Goal: Information Seeking & Learning: Learn about a topic

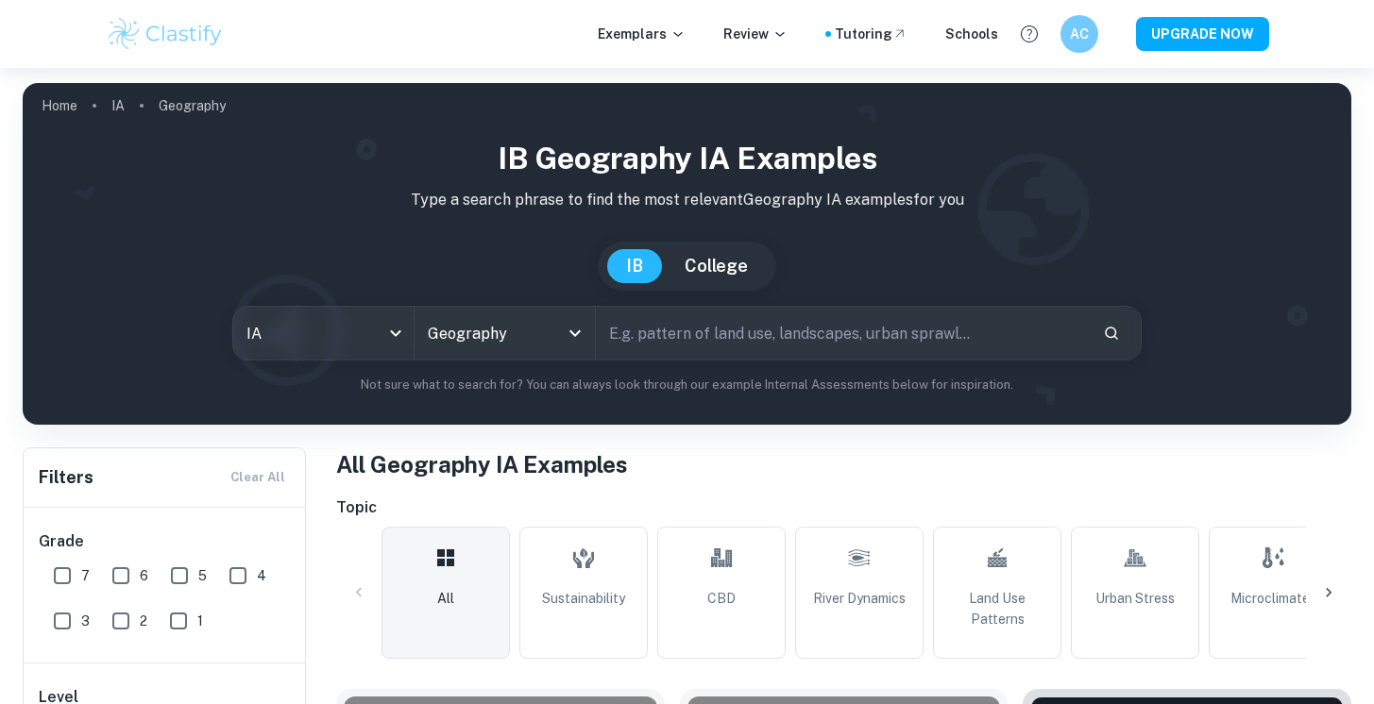
scroll to position [168, 0]
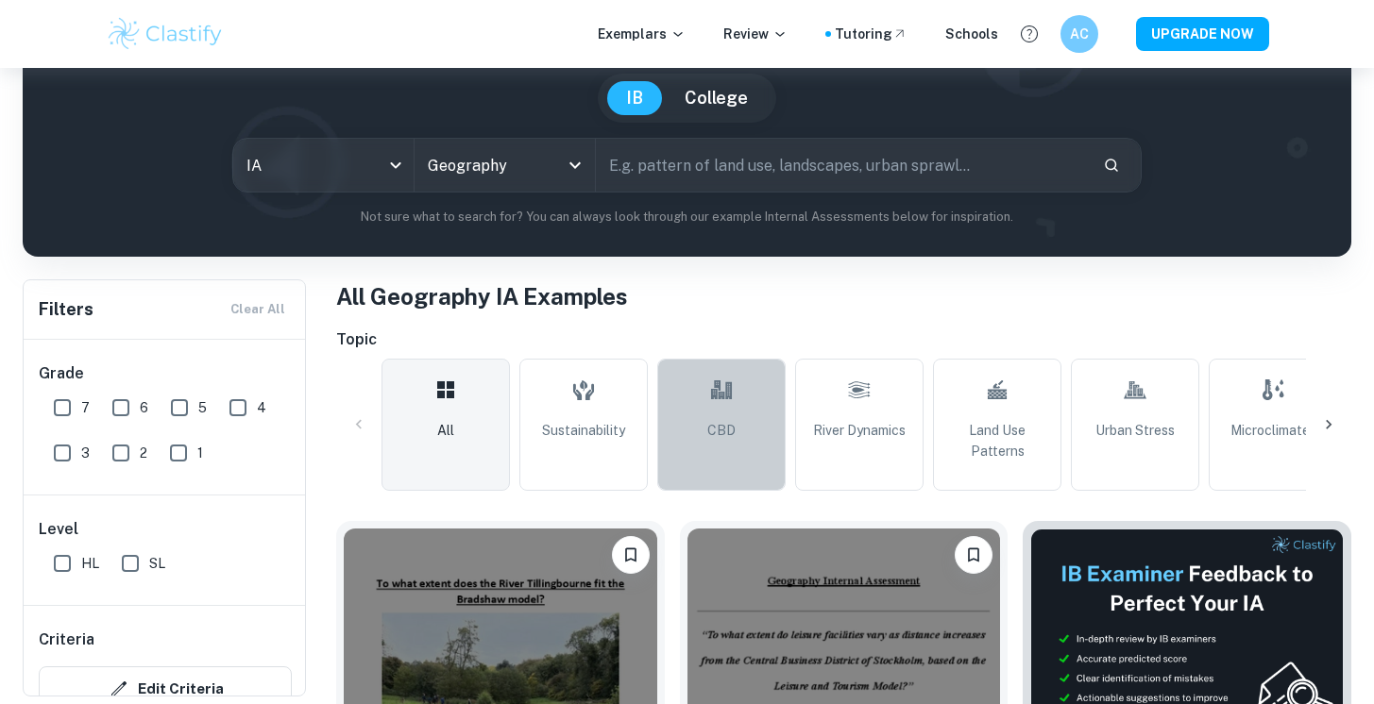
click at [728, 443] on link "CBD" at bounding box center [721, 425] width 128 height 132
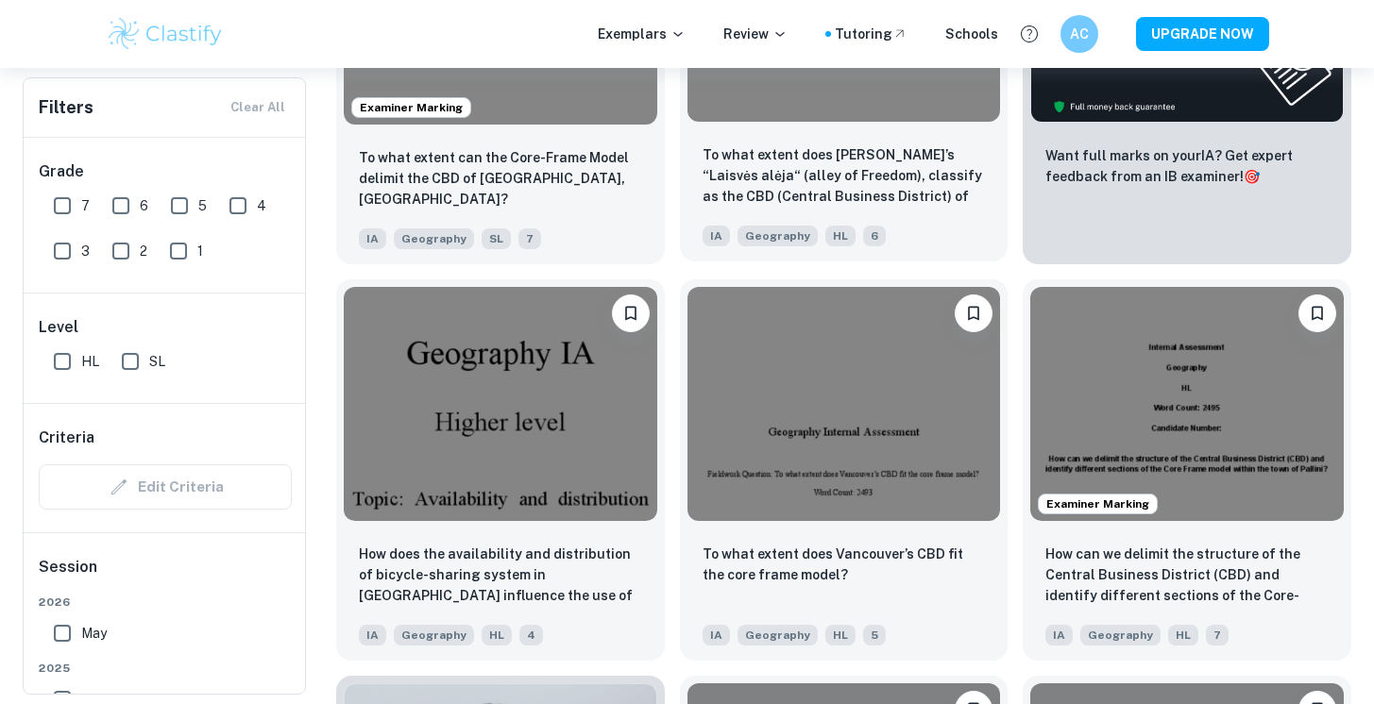
scroll to position [809, 0]
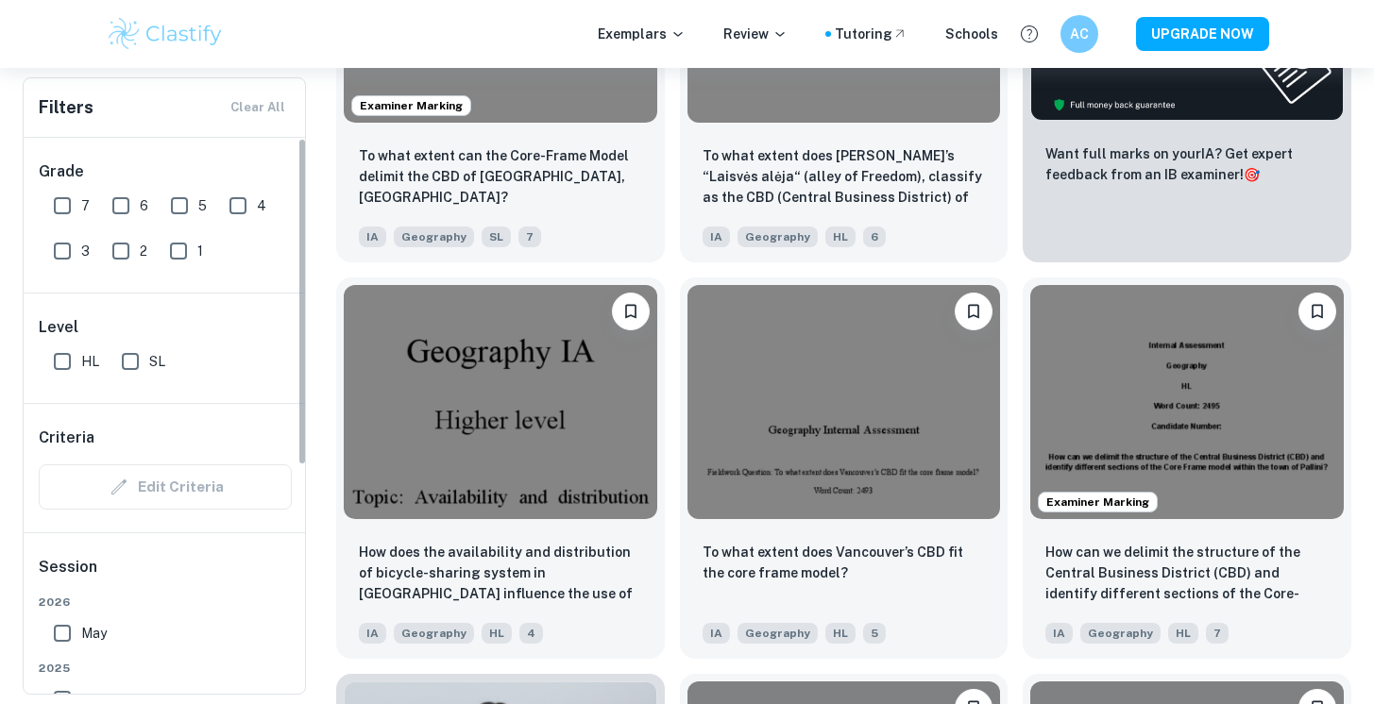
click at [64, 210] on input "7" at bounding box center [62, 206] width 38 height 38
checkbox input "true"
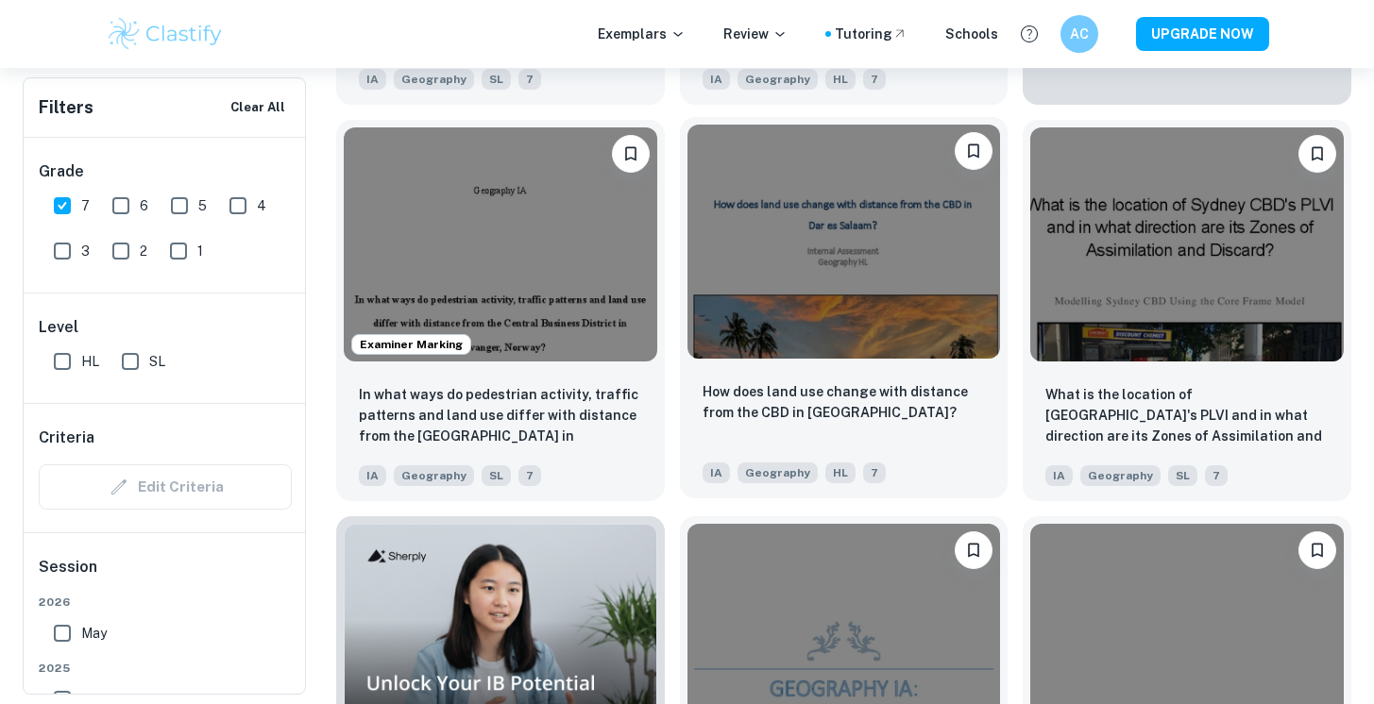
scroll to position [712, 0]
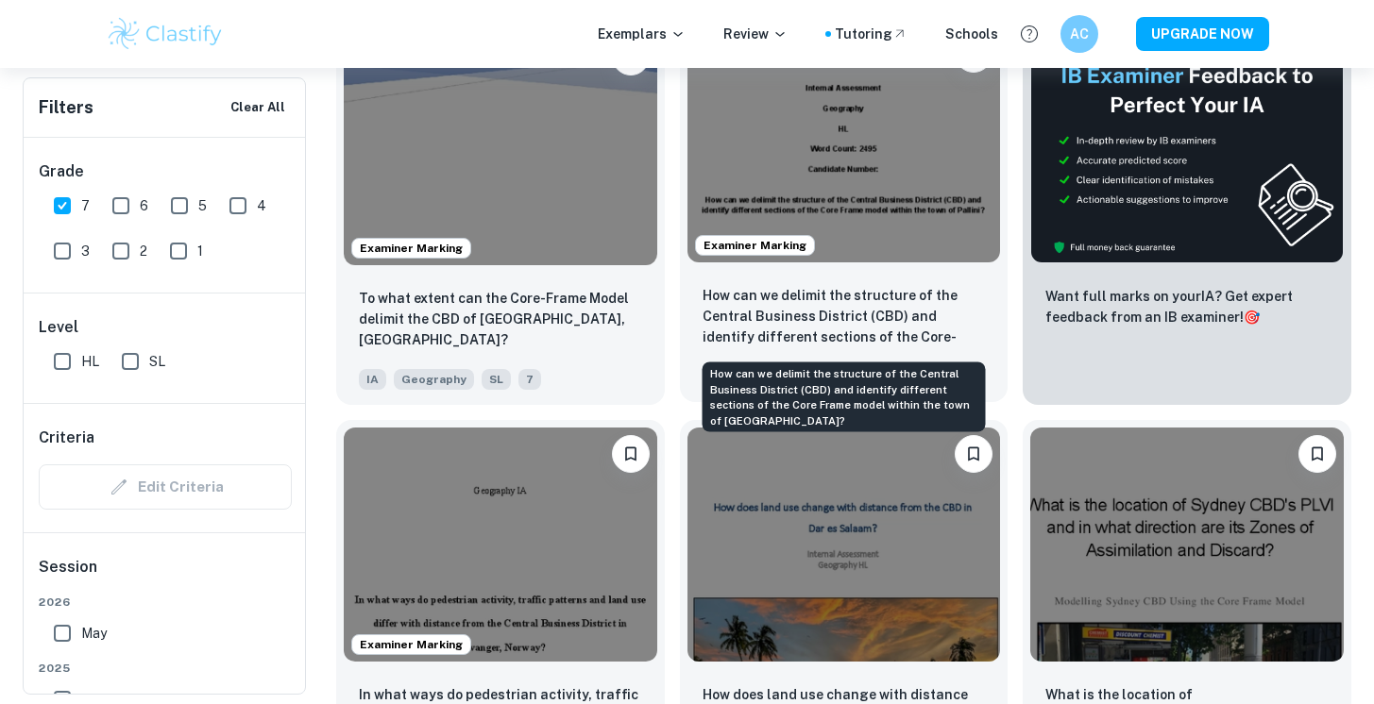
click at [810, 302] on p "How can we delimit the structure of the Central Business District (CBD) and ide…" at bounding box center [843, 317] width 283 height 64
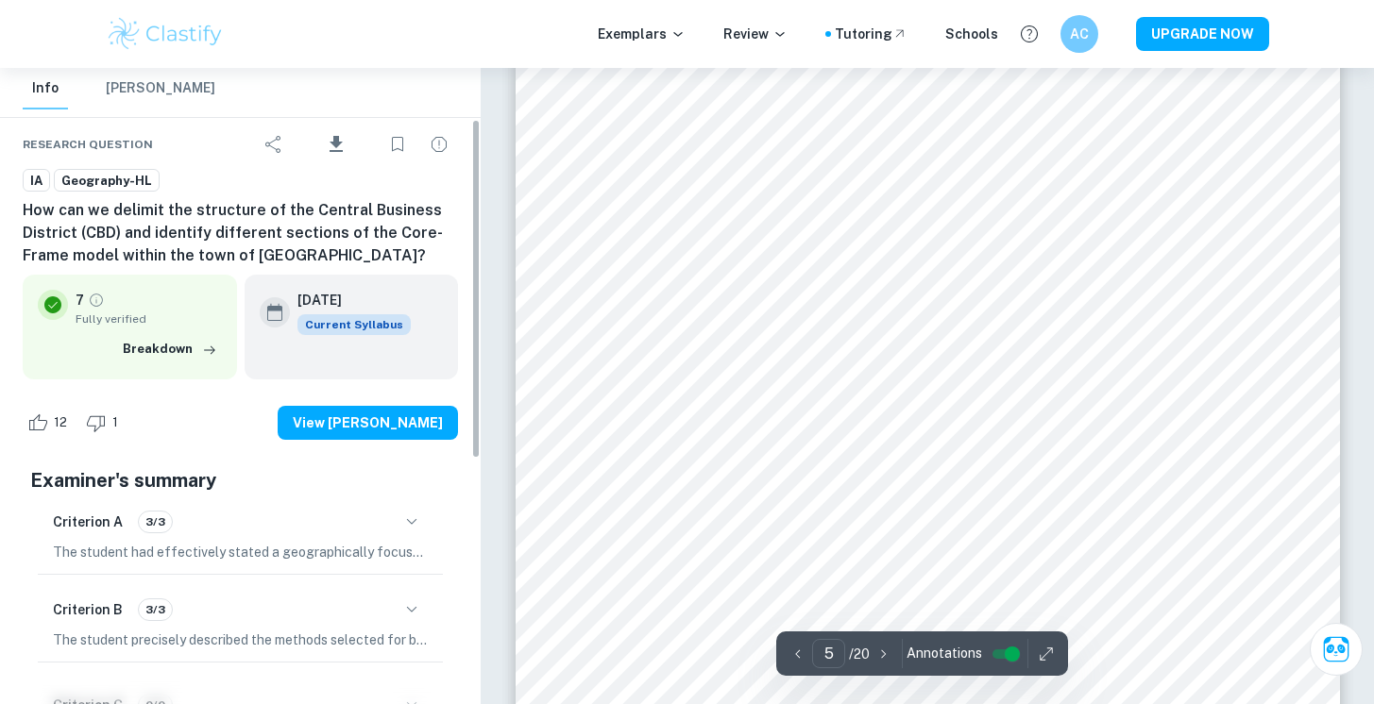
scroll to position [96, 0]
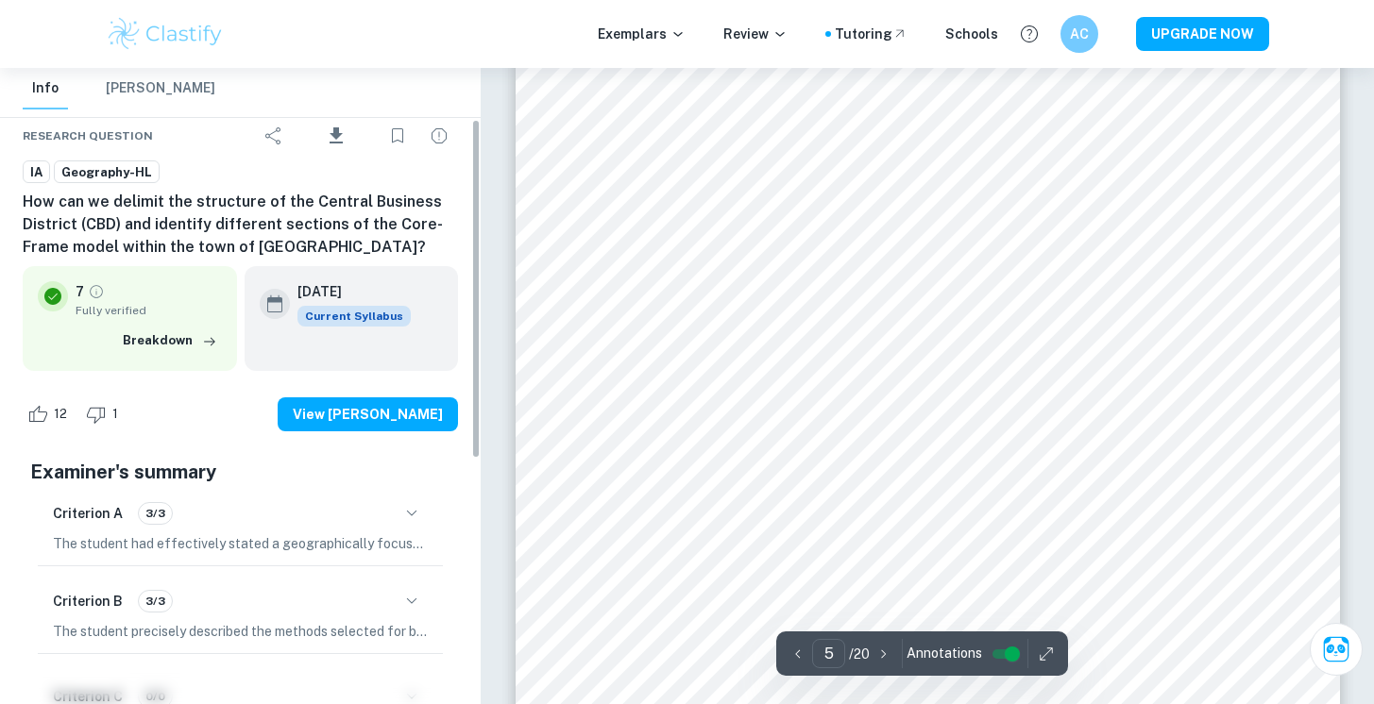
click at [295, 510] on div "Criterion A 3/3" at bounding box center [240, 514] width 375 height 32
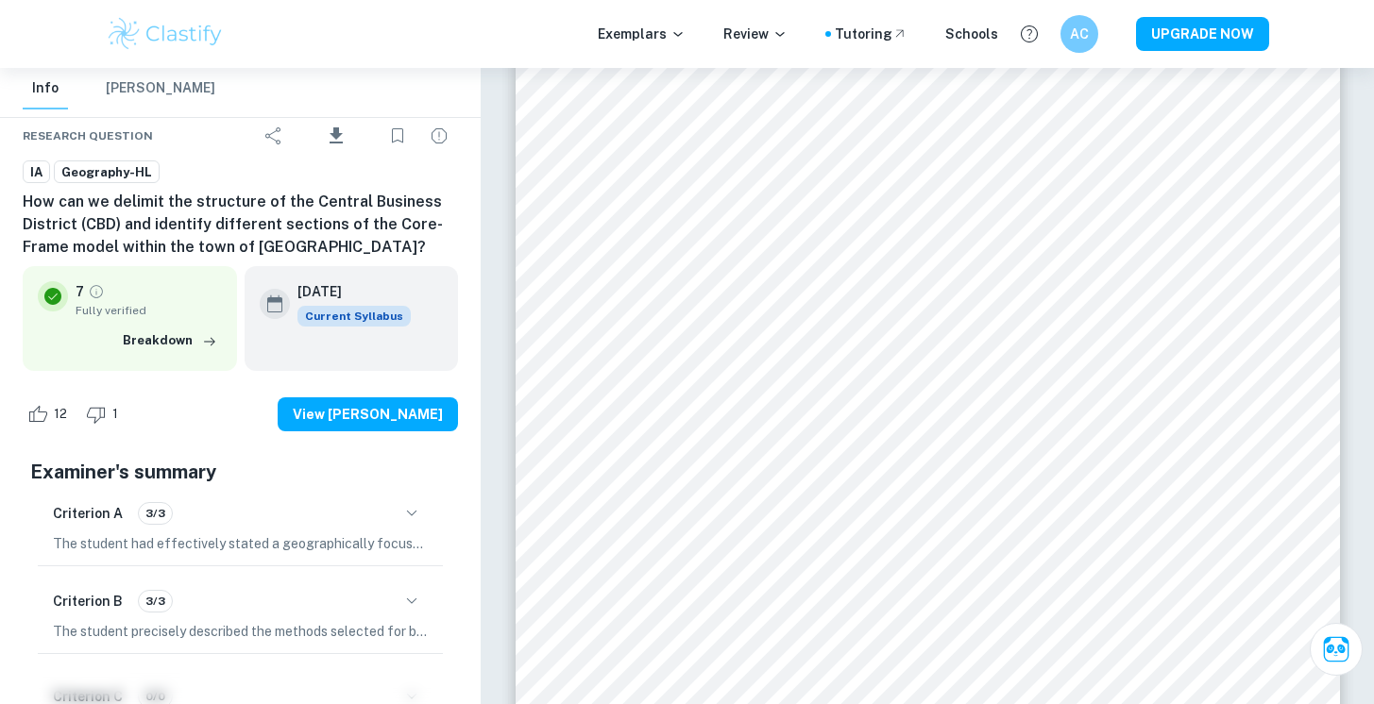
click at [295, 551] on p "The student had effectively stated a geographically focused fieldwork question …" at bounding box center [240, 543] width 375 height 21
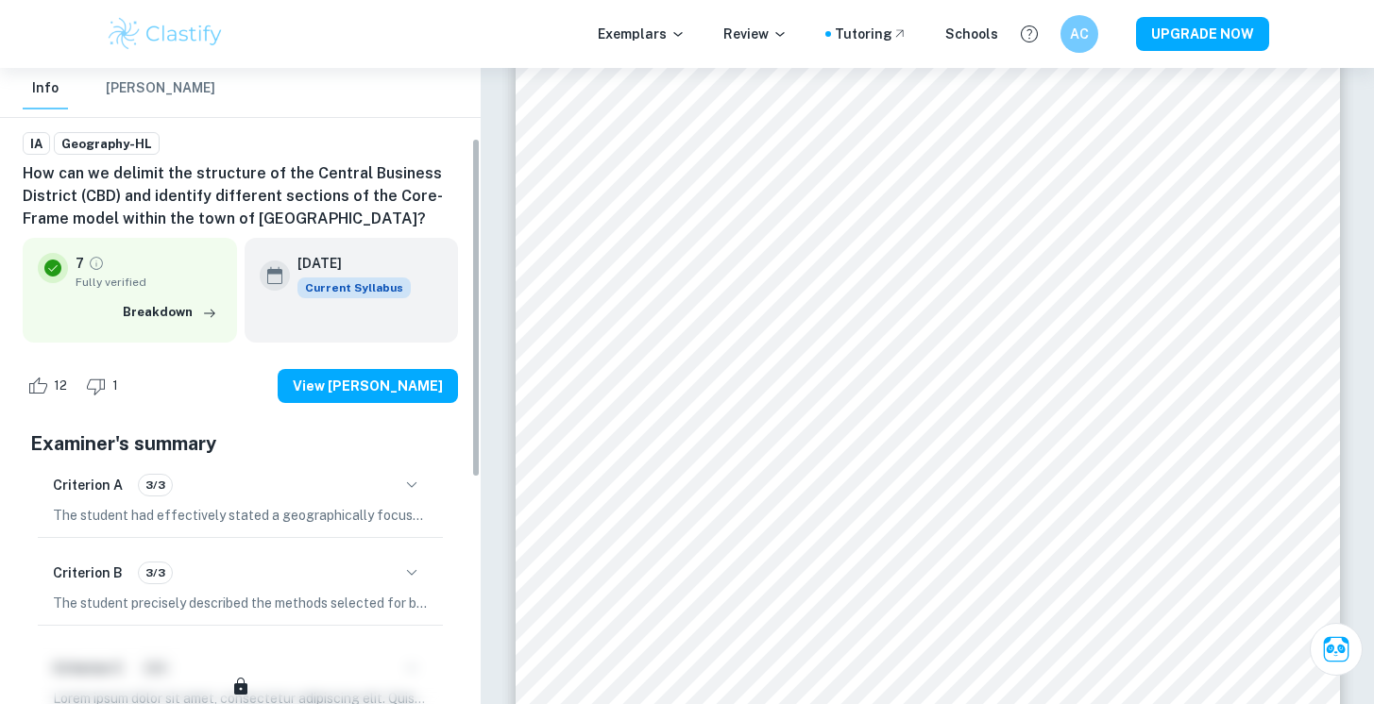
scroll to position [132, 0]
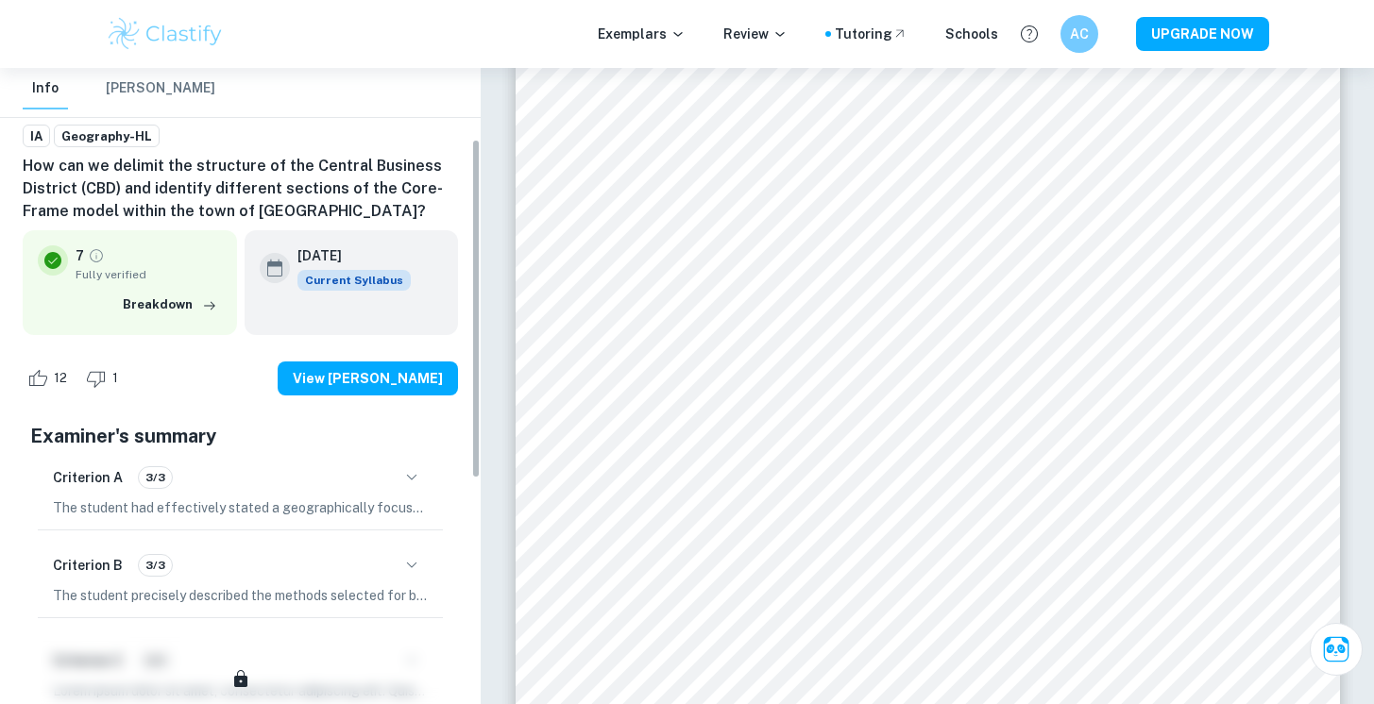
click at [325, 476] on div "Criterion A 3/3" at bounding box center [240, 478] width 375 height 32
click at [414, 474] on icon "button" at bounding box center [411, 477] width 23 height 23
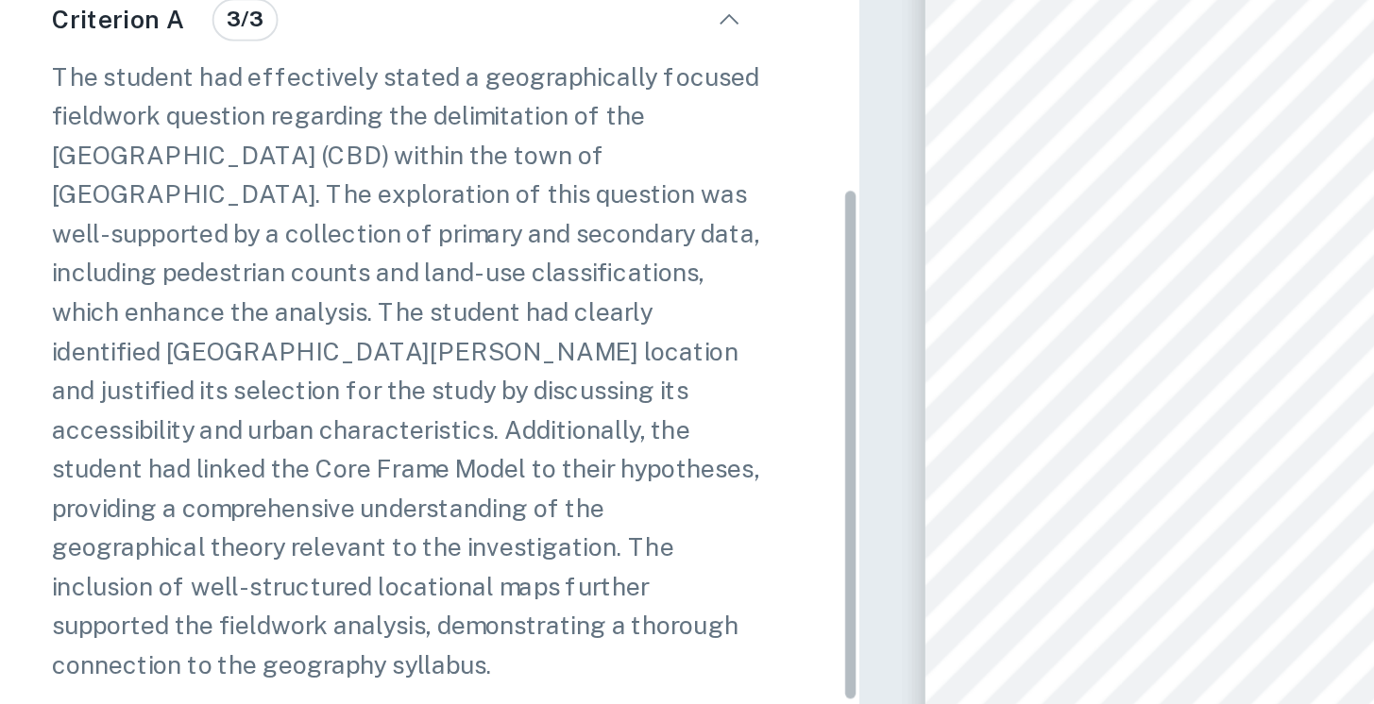
scroll to position [442, 0]
click at [93, 337] on p "The student had effectively stated a geographically focused fieldwork question …" at bounding box center [240, 354] width 375 height 332
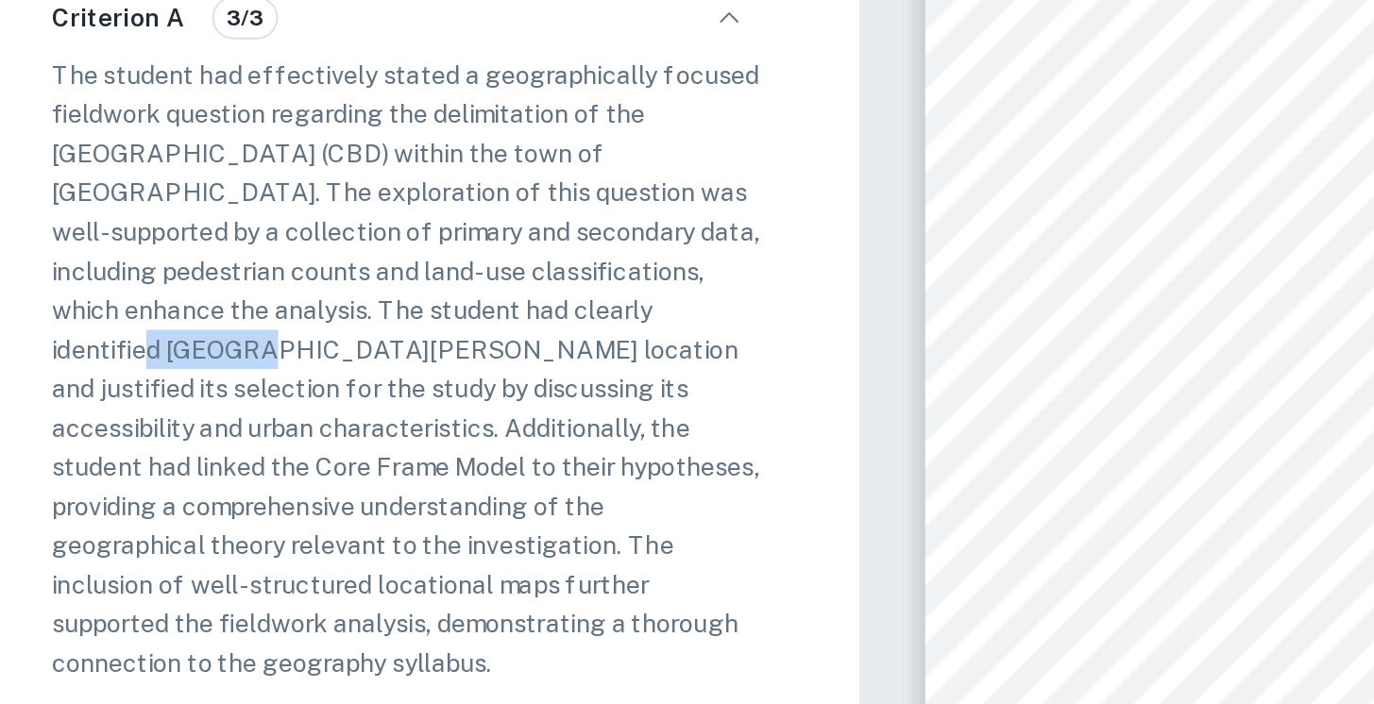
click at [93, 337] on p "The student had effectively stated a geographically focused fieldwork question …" at bounding box center [240, 354] width 375 height 332
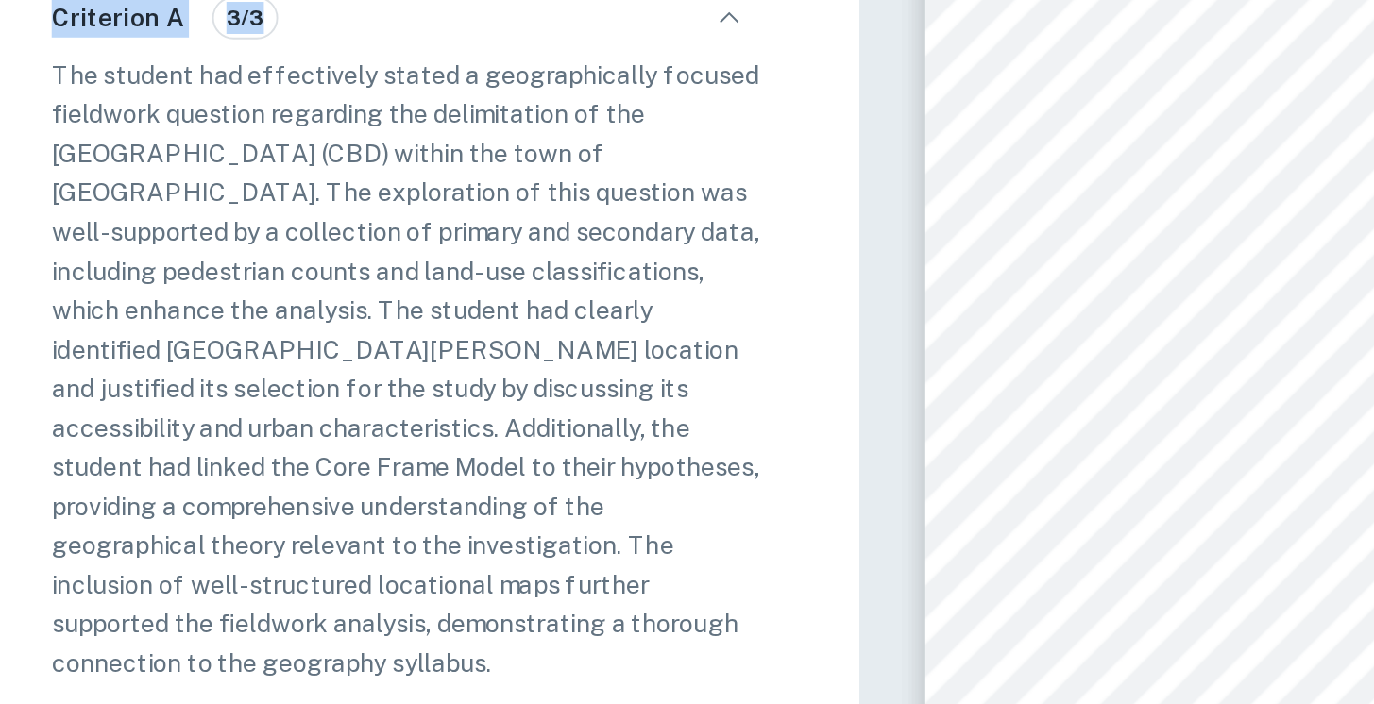
click at [93, 337] on p "The student had effectively stated a geographically focused fieldwork question …" at bounding box center [240, 354] width 375 height 332
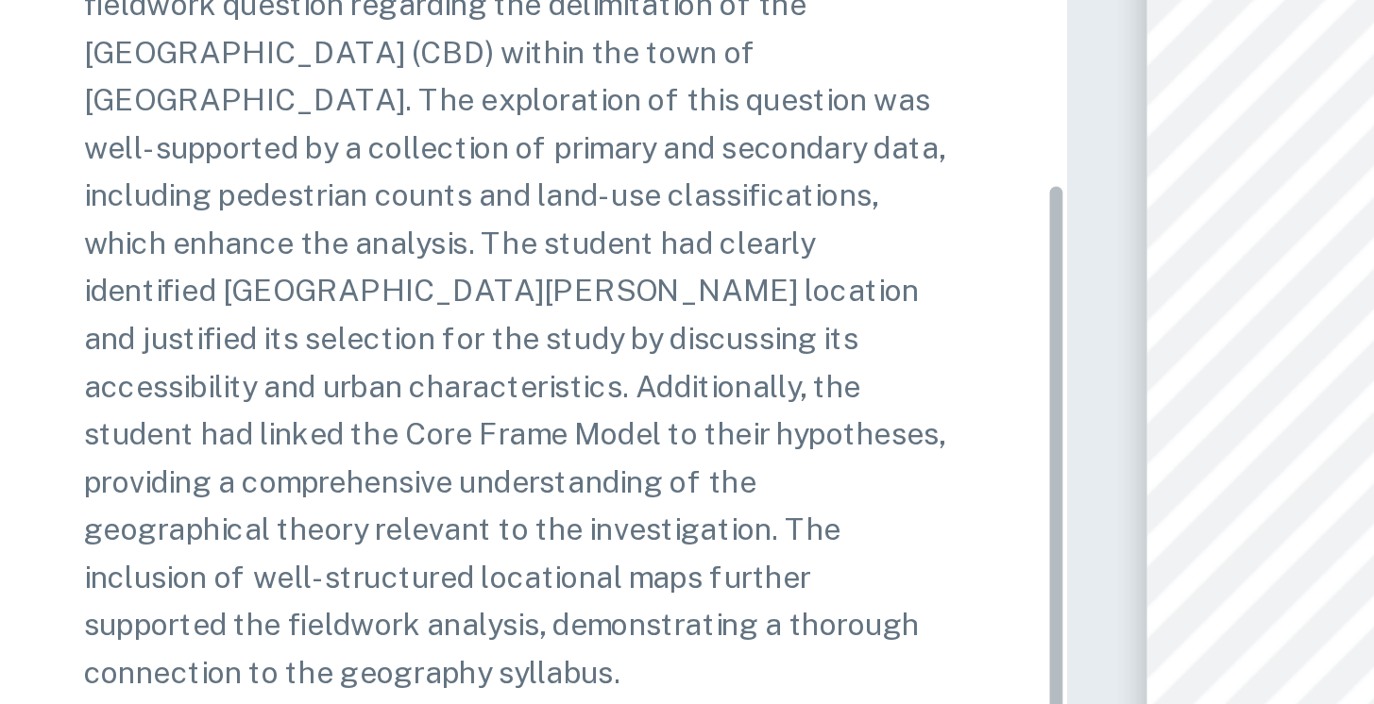
scroll to position [471, 0]
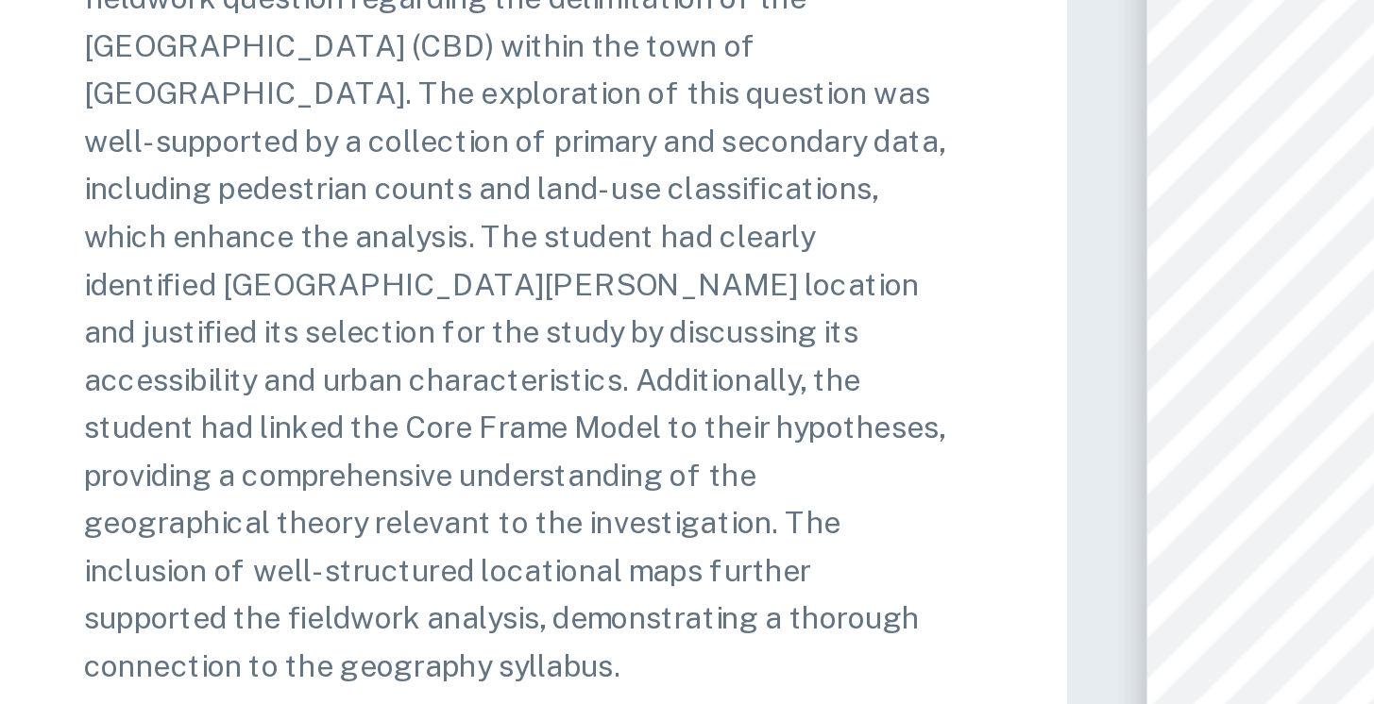
click at [201, 283] on p "The student had effectively stated a geographically focused fieldwork question …" at bounding box center [240, 325] width 375 height 332
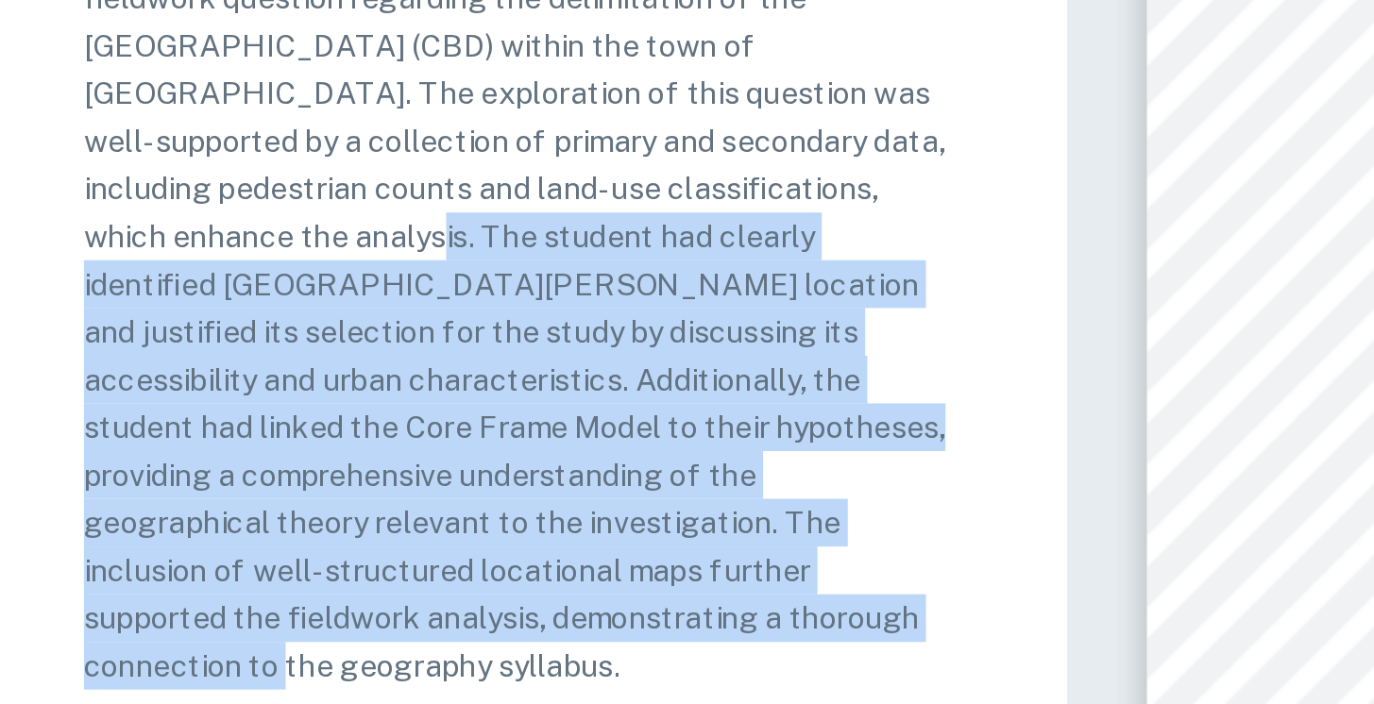
drag, startPoint x: 182, startPoint y: 284, endPoint x: 308, endPoint y: 470, distance: 224.4
click at [308, 470] on div "Criterion A 3/3 The student had effectively stated a geographically focused fie…" at bounding box center [240, 306] width 405 height 391
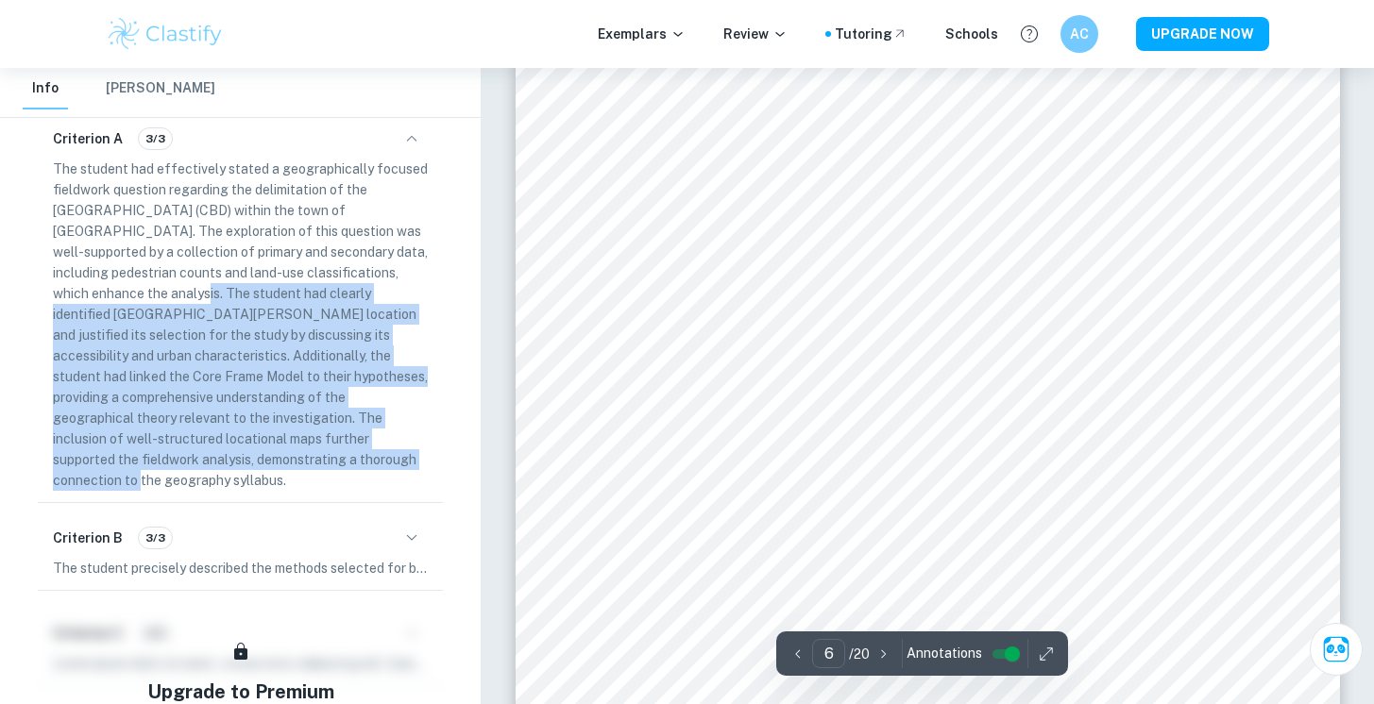
scroll to position [5898, 0]
type input "4"
